Goal: Information Seeking & Learning: Find specific fact

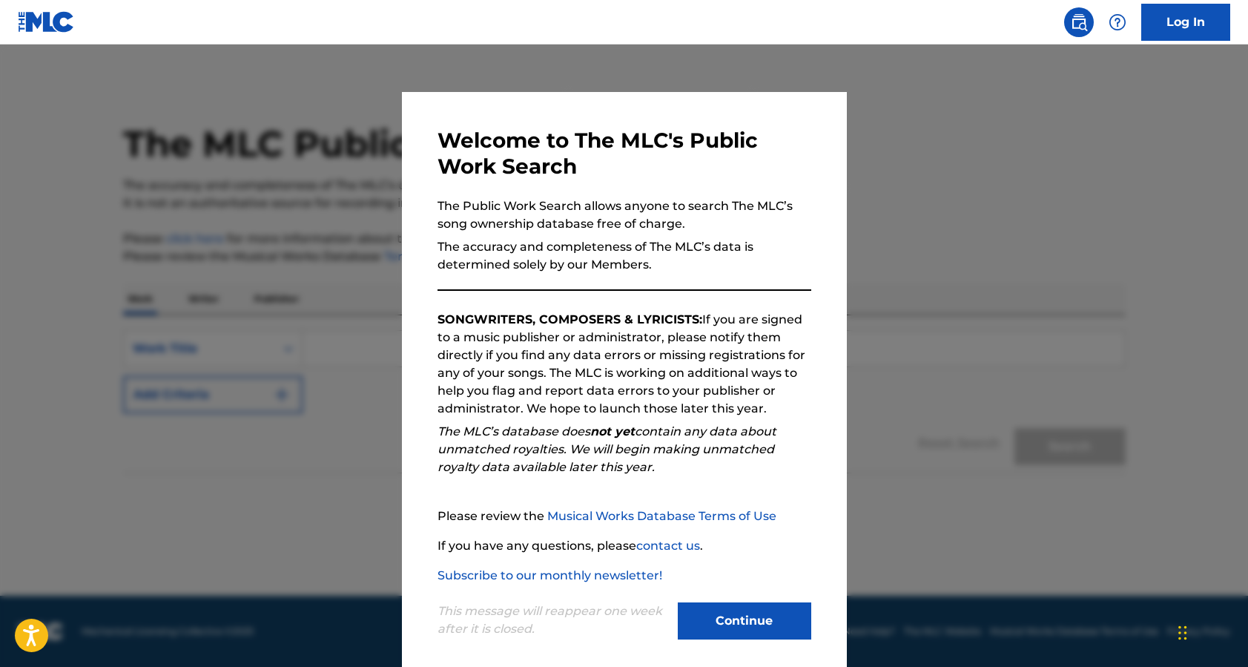
click at [750, 620] on button "Continue" at bounding box center [744, 620] width 133 height 37
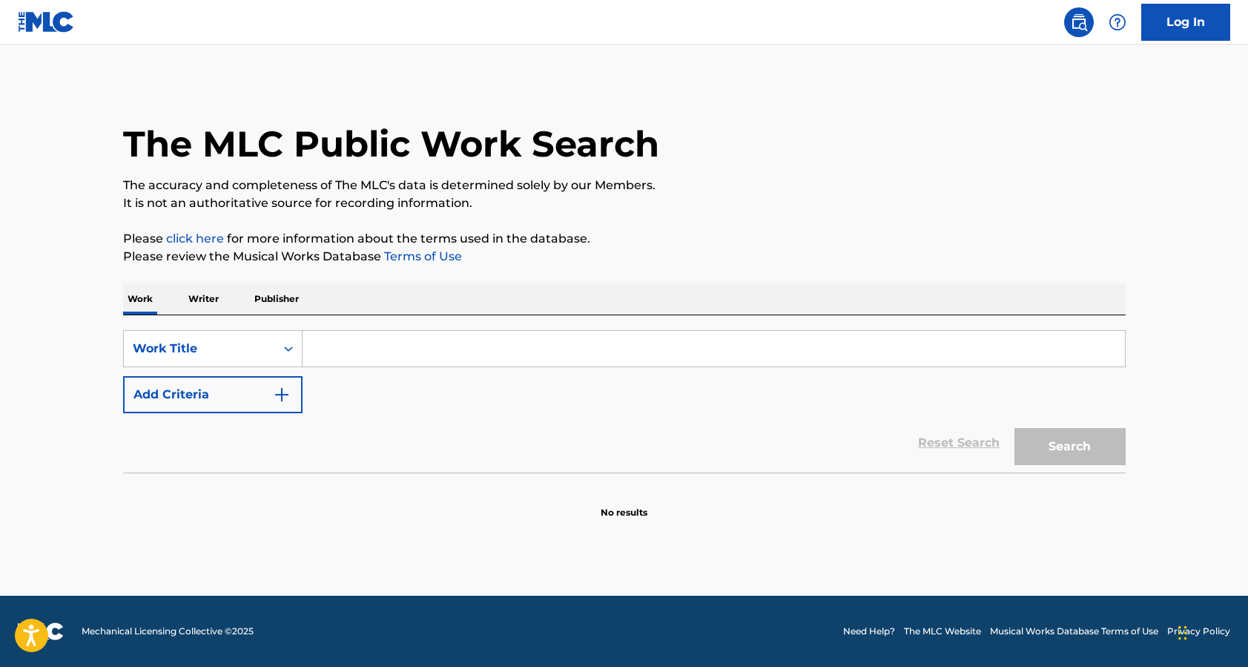
click at [486, 340] on input "Search Form" at bounding box center [713, 349] width 822 height 36
click at [349, 351] on input "Search Form" at bounding box center [713, 349] width 822 height 36
paste input "Fast Car"
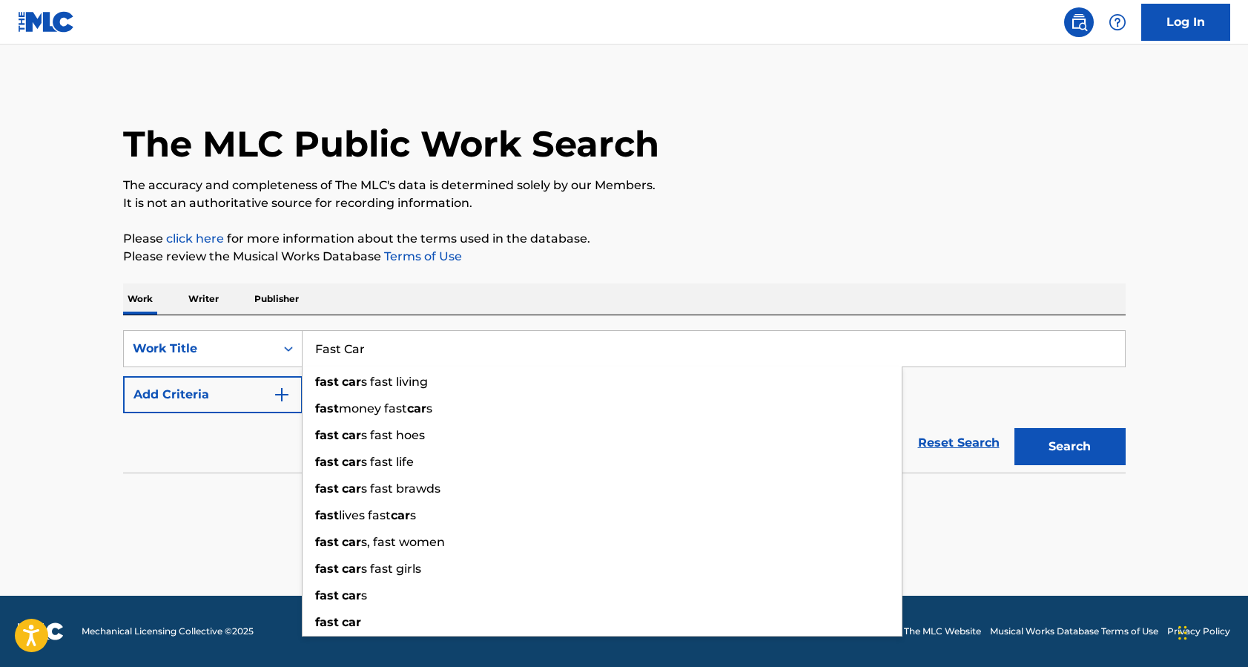
type input "Fast Car"
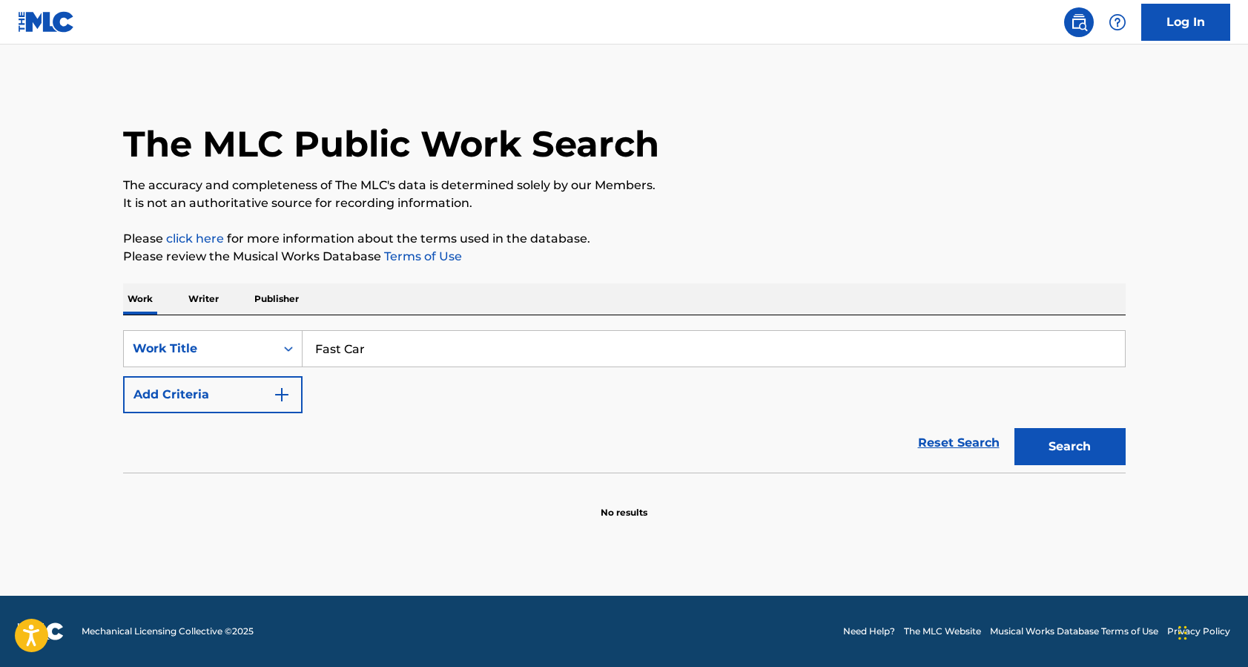
click at [258, 416] on div "Reset Search Search" at bounding box center [624, 442] width 1002 height 59
click at [278, 394] on img "Search Form" at bounding box center [282, 395] width 18 height 18
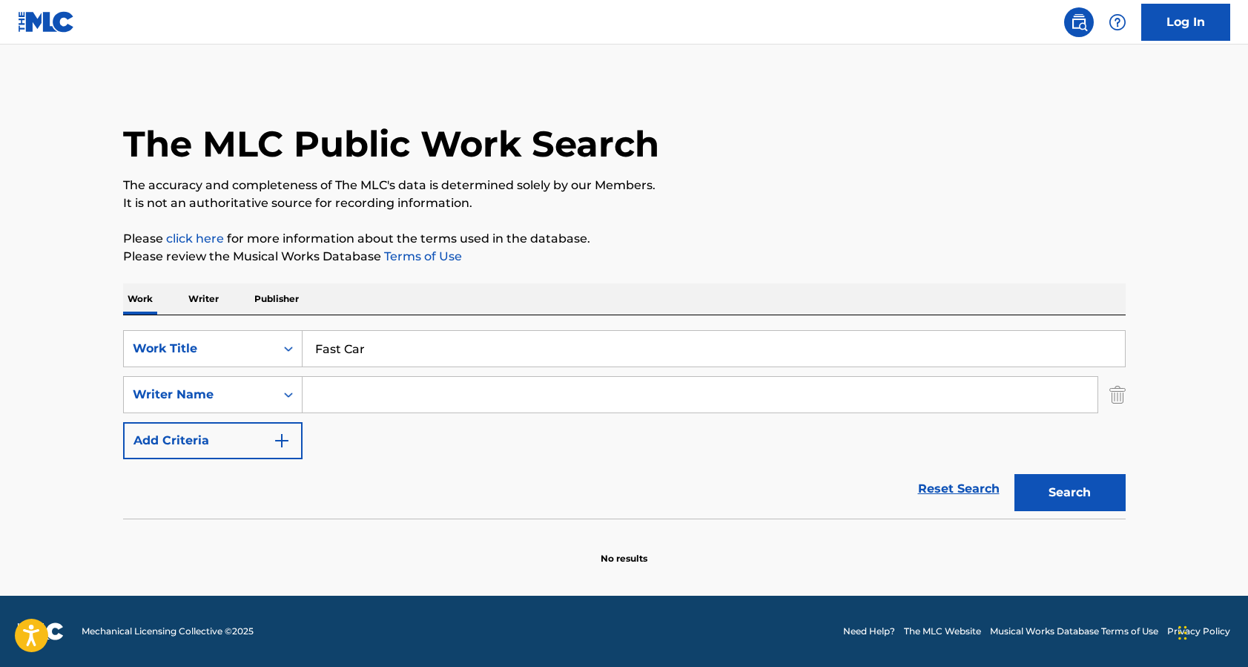
click at [334, 403] on input "Search Form" at bounding box center [699, 395] width 795 height 36
click at [508, 386] on input "Search Form" at bounding box center [699, 395] width 795 height 36
paste input "[PERSON_NAME]"
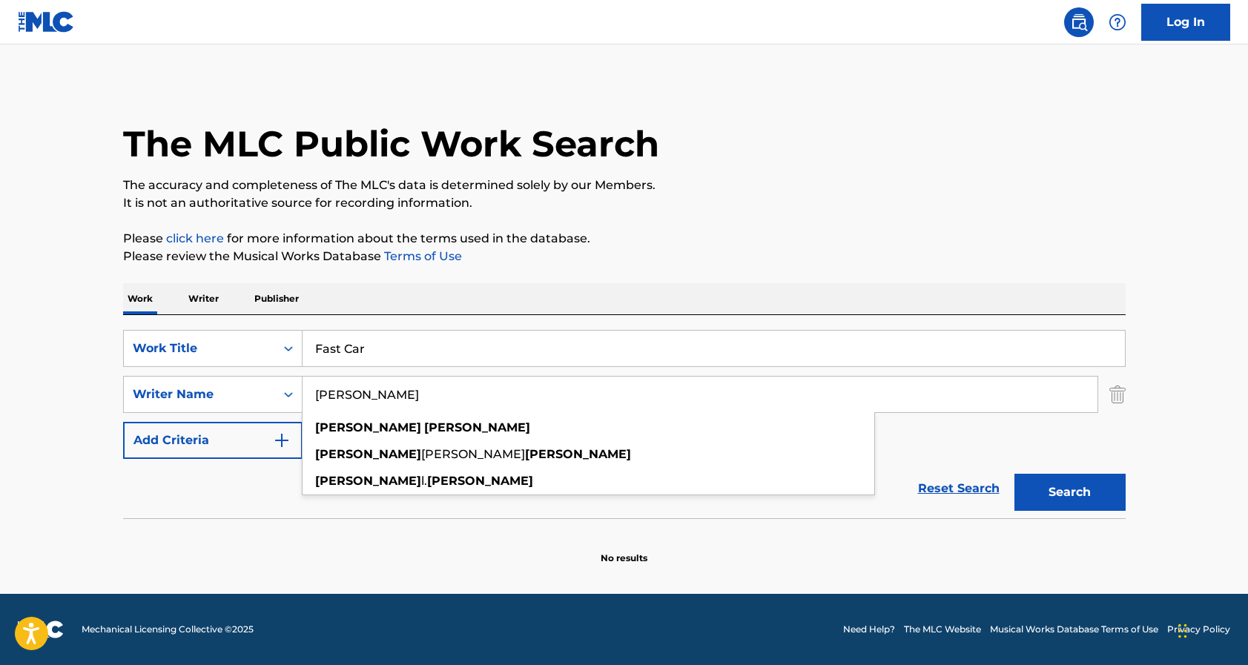
type input "[PERSON_NAME]"
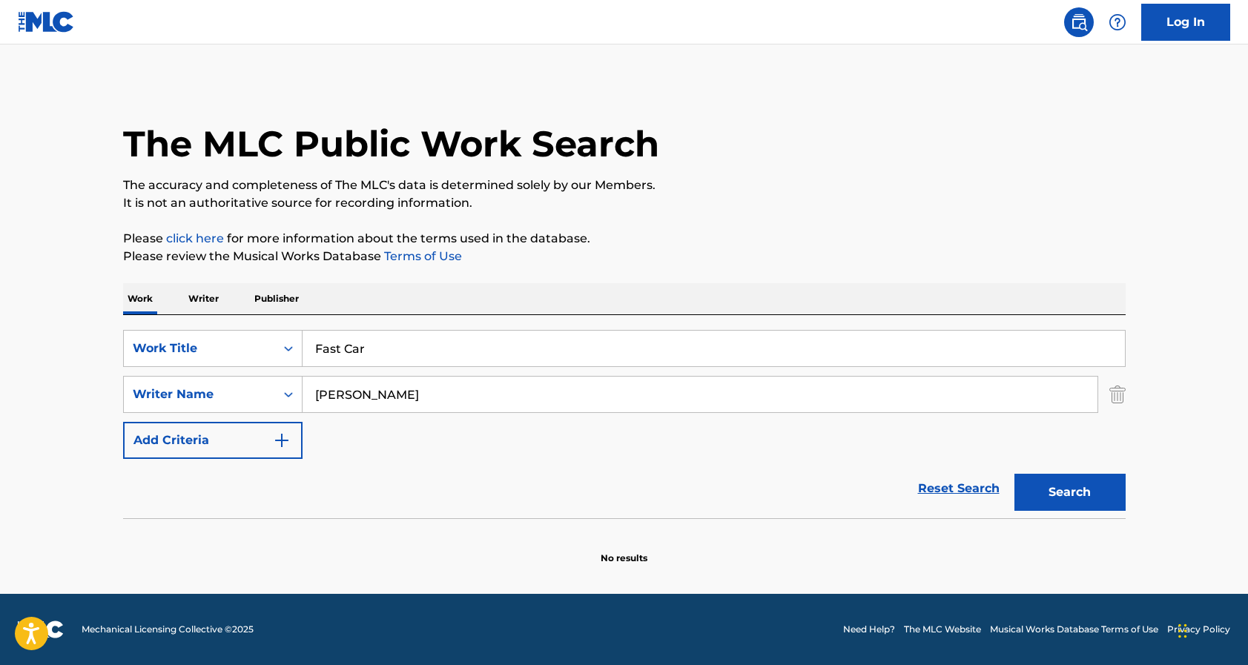
click at [661, 234] on p "Please click here for more information about the terms used in the database." at bounding box center [624, 239] width 1002 height 18
click at [1066, 495] on button "Search" at bounding box center [1069, 492] width 111 height 37
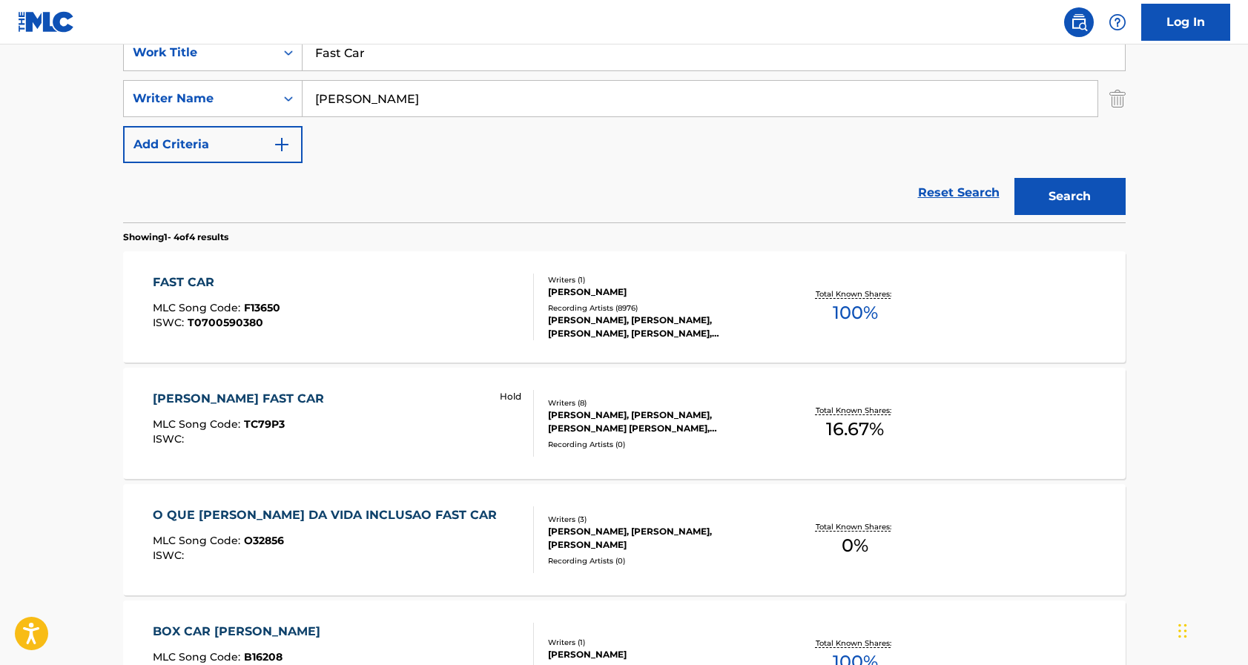
scroll to position [300, 0]
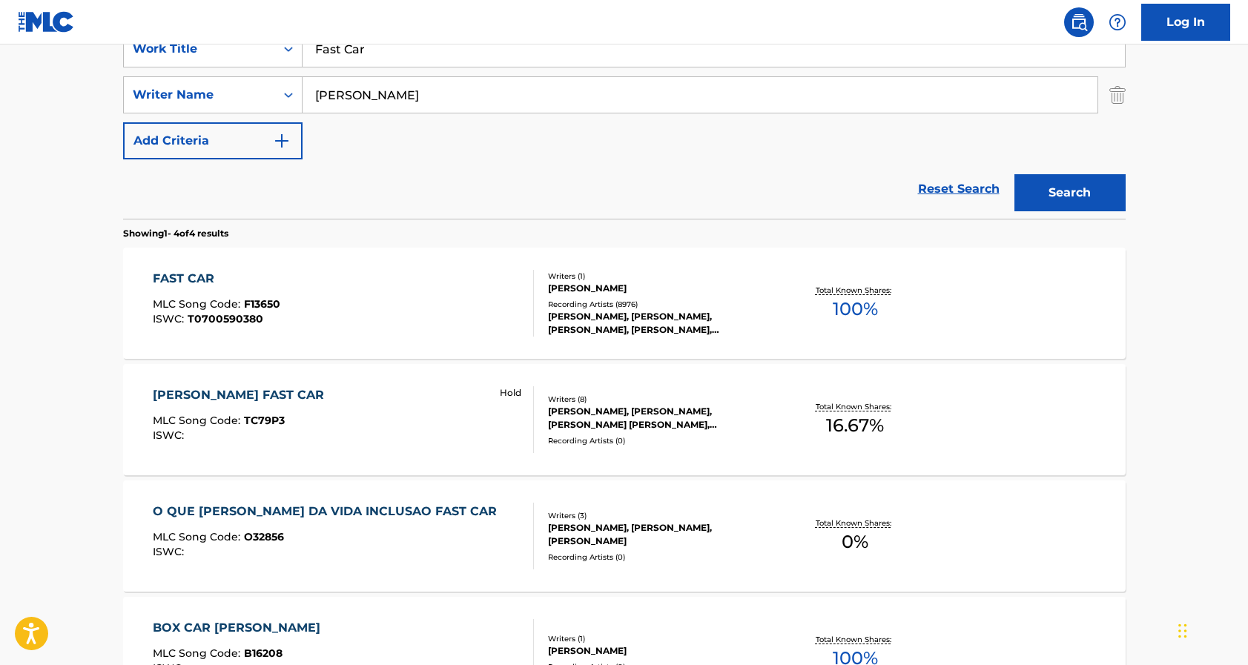
click at [768, 271] on div "Writers ( 1 )" at bounding box center [660, 276] width 224 height 11
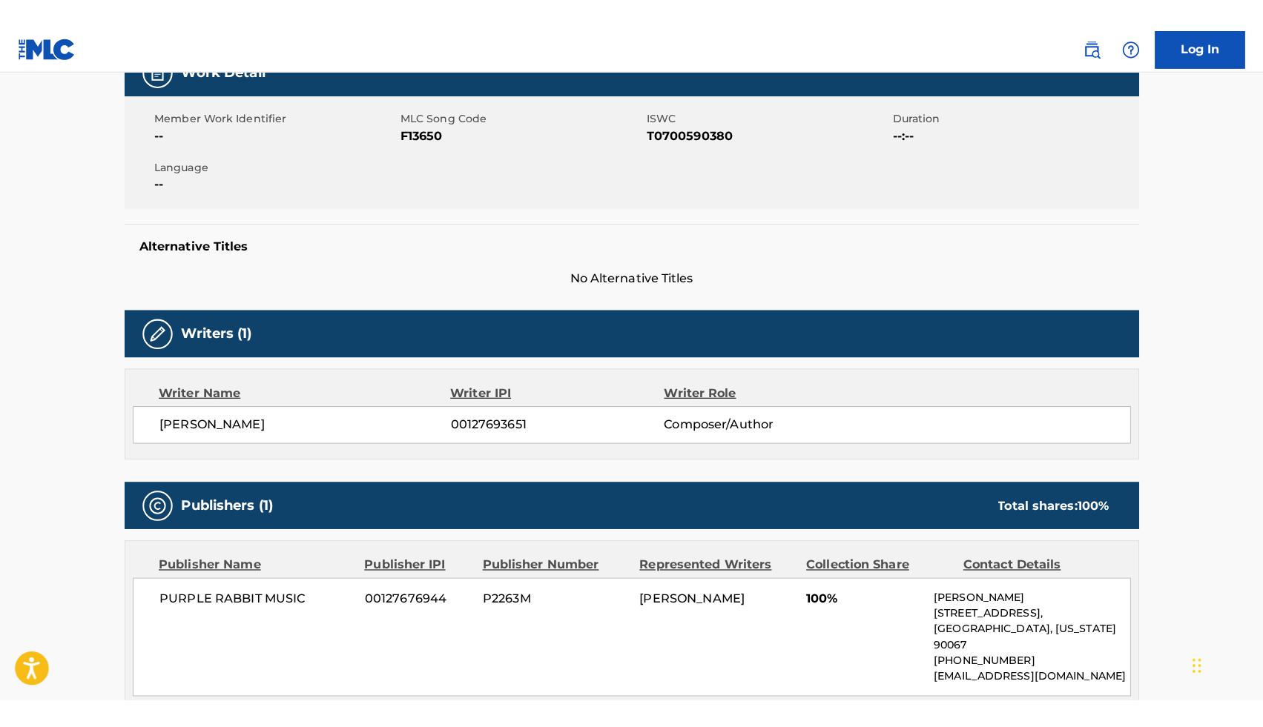
scroll to position [237, 0]
